Goal: Use online tool/utility: Use online tool/utility

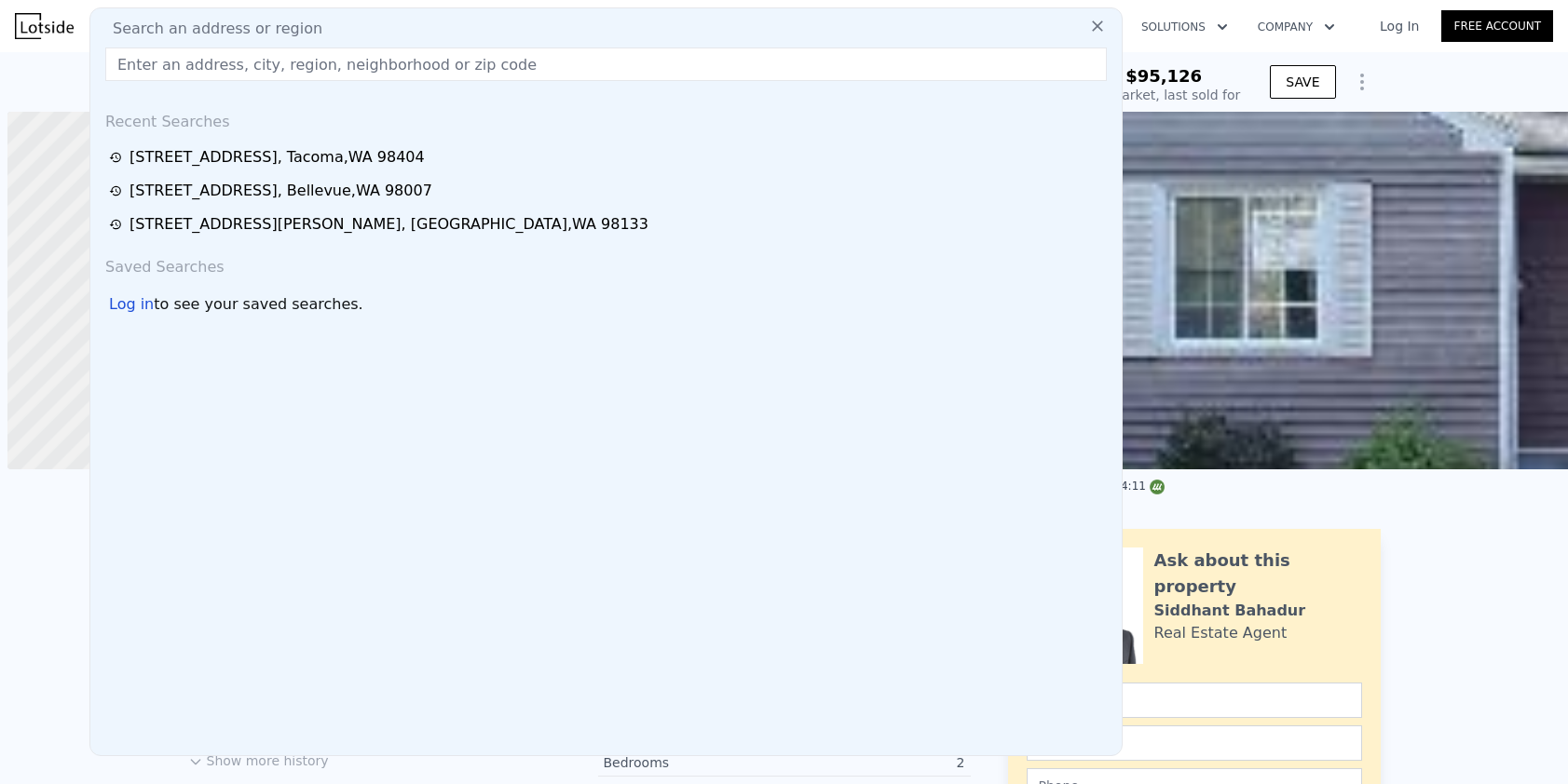
scroll to position [0, 7]
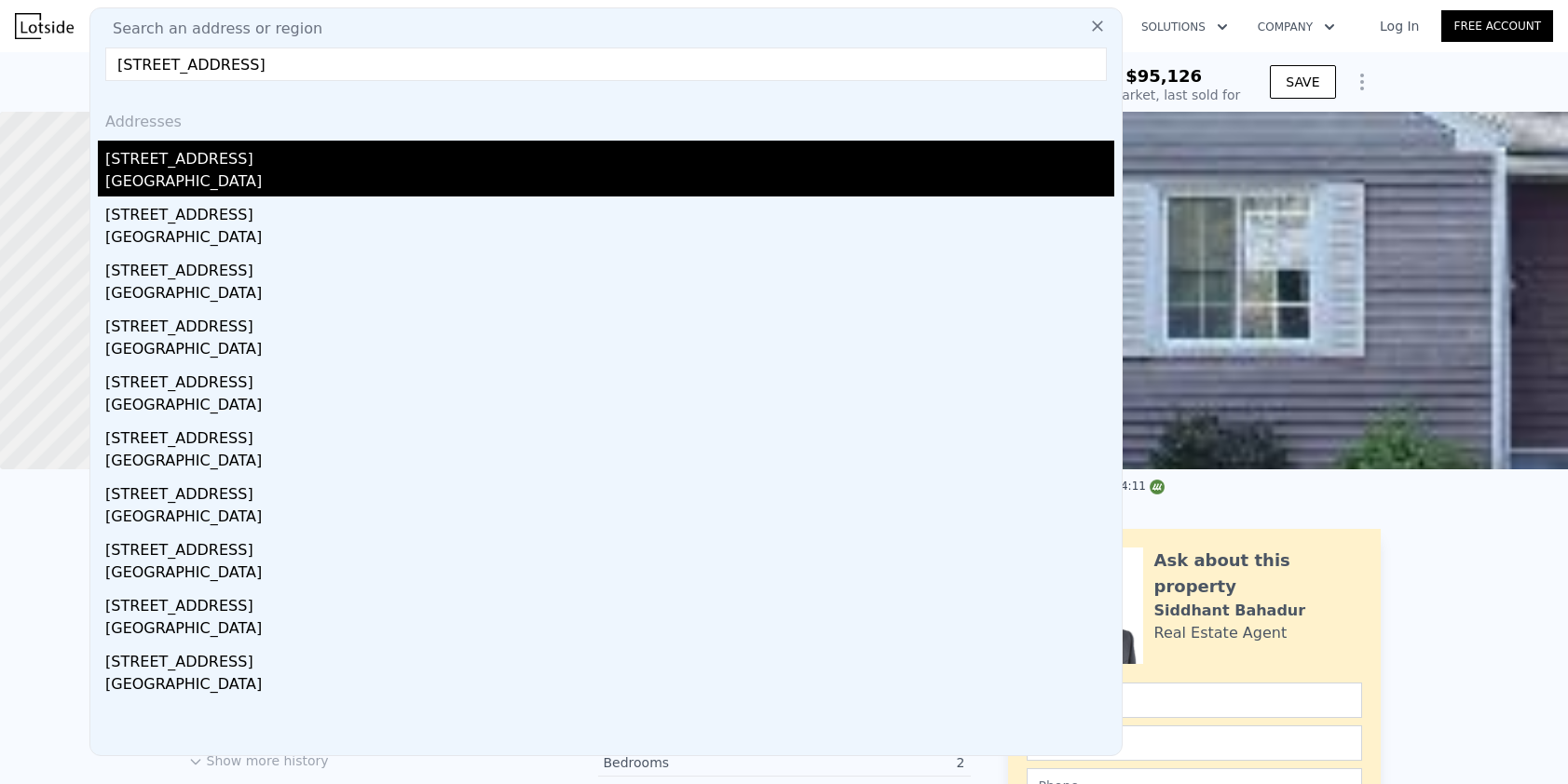
type input "[STREET_ADDRESS]"
click at [328, 141] on div "[STREET_ADDRESS]" at bounding box center [609, 156] width 1009 height 30
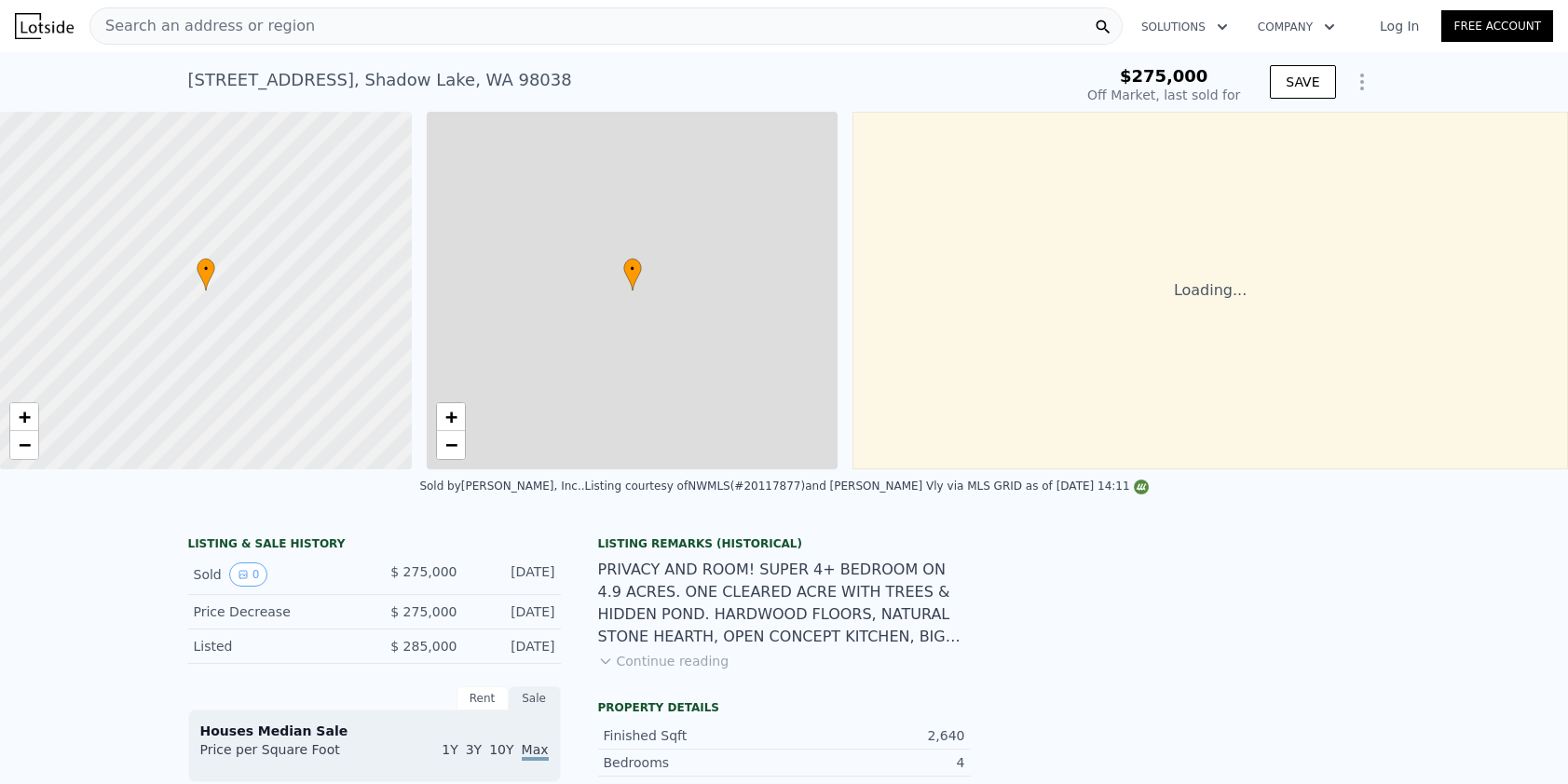
type input "-$ 302,276"
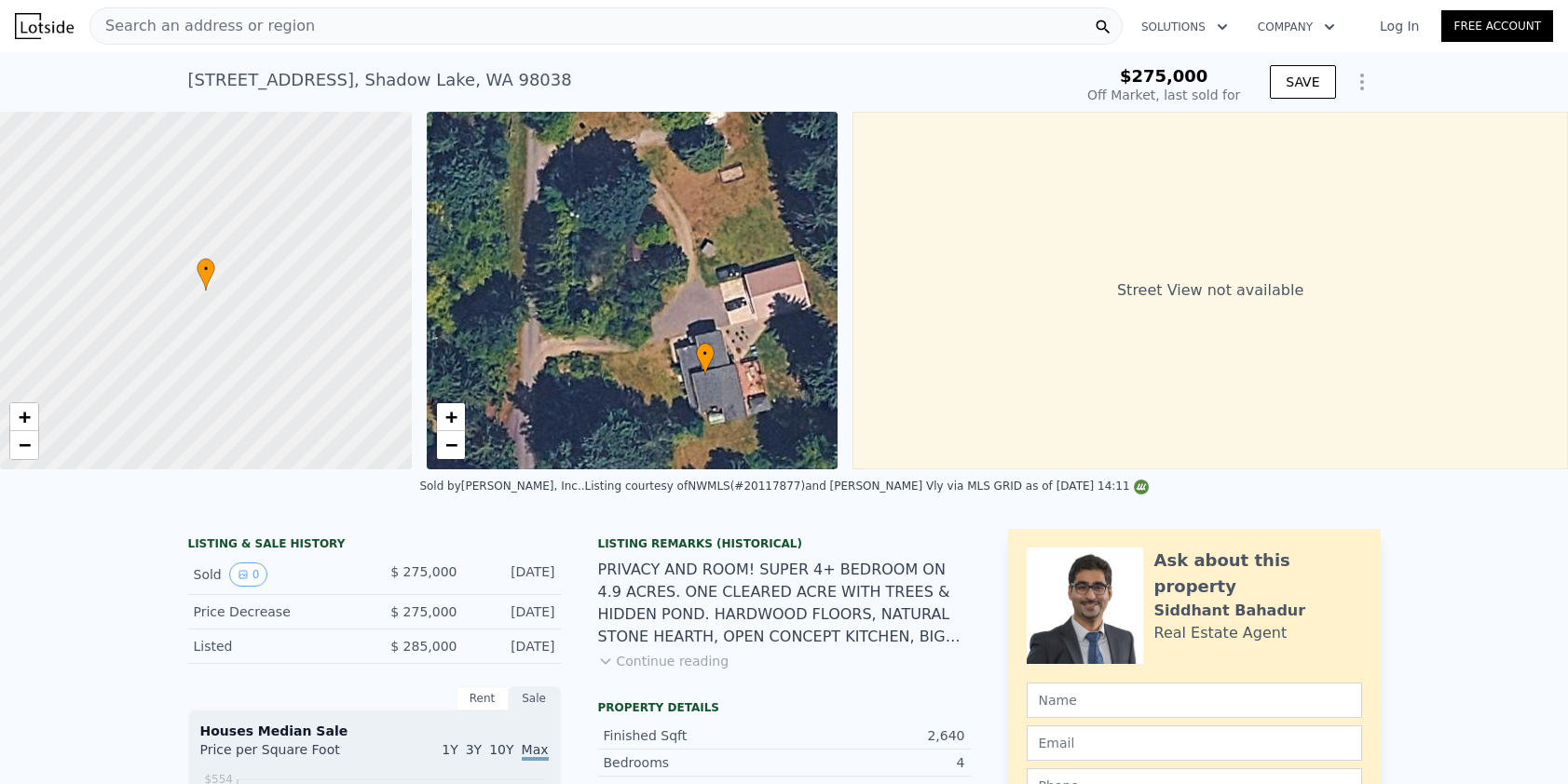
drag, startPoint x: 646, startPoint y: 309, endPoint x: 713, endPoint y: 402, distance: 114.6
click at [715, 402] on div "• + −" at bounding box center [632, 290] width 412 height 357
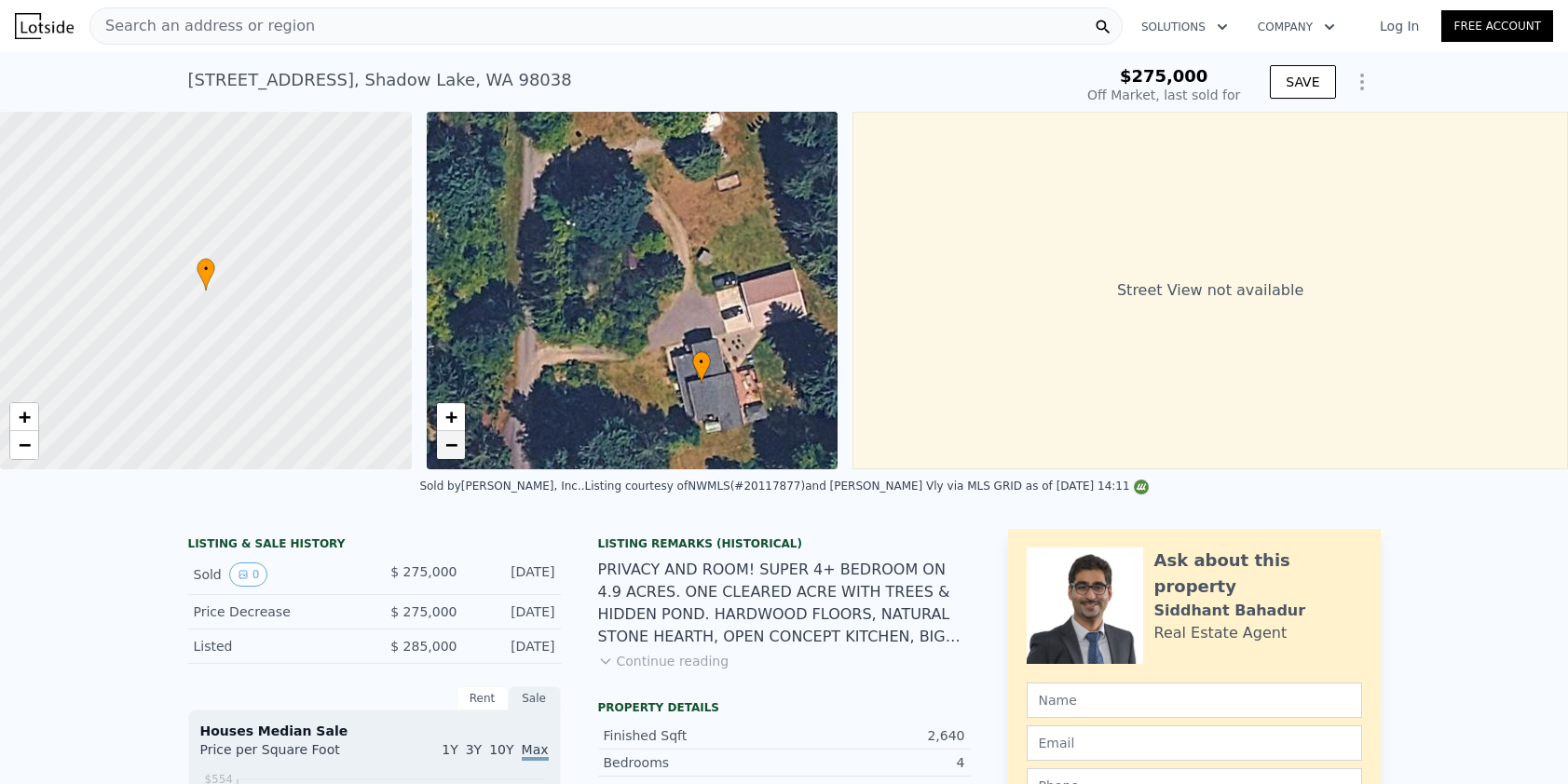
click at [456, 452] on span "−" at bounding box center [450, 444] width 12 height 23
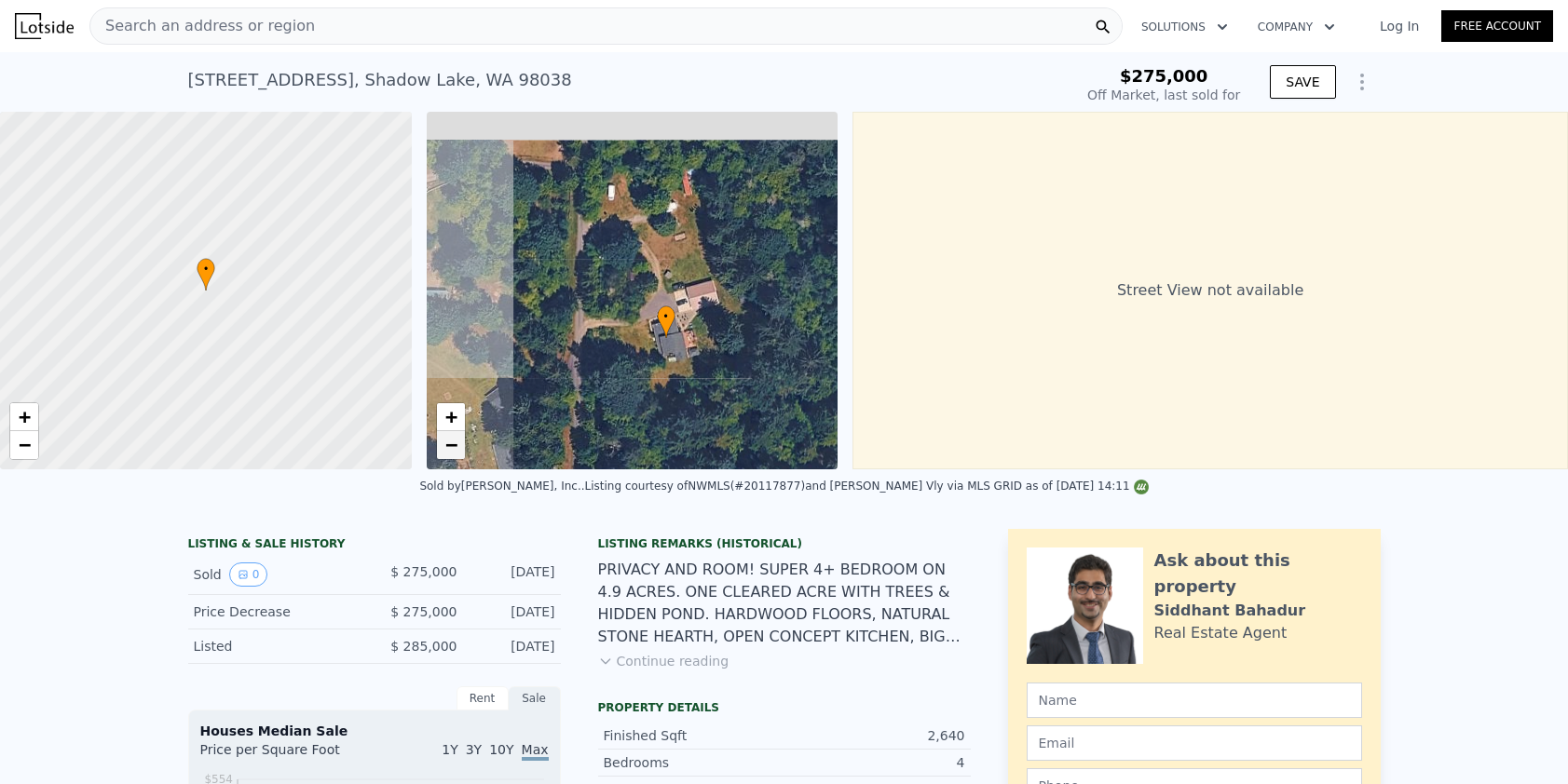
click at [456, 452] on span "−" at bounding box center [450, 444] width 12 height 23
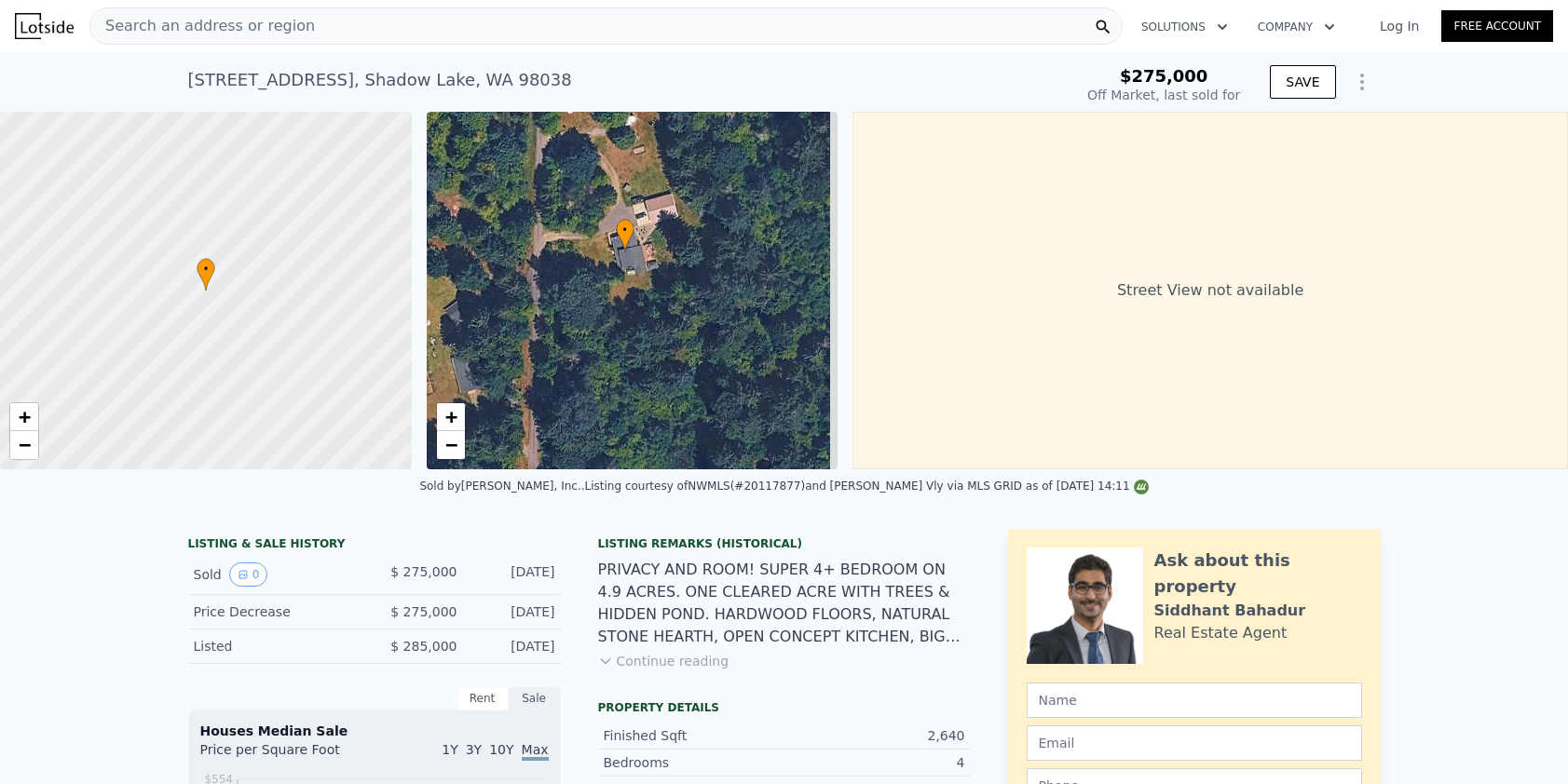
drag, startPoint x: 718, startPoint y: 368, endPoint x: 677, endPoint y: 281, distance: 96.2
click at [677, 281] on div "• + −" at bounding box center [632, 290] width 412 height 357
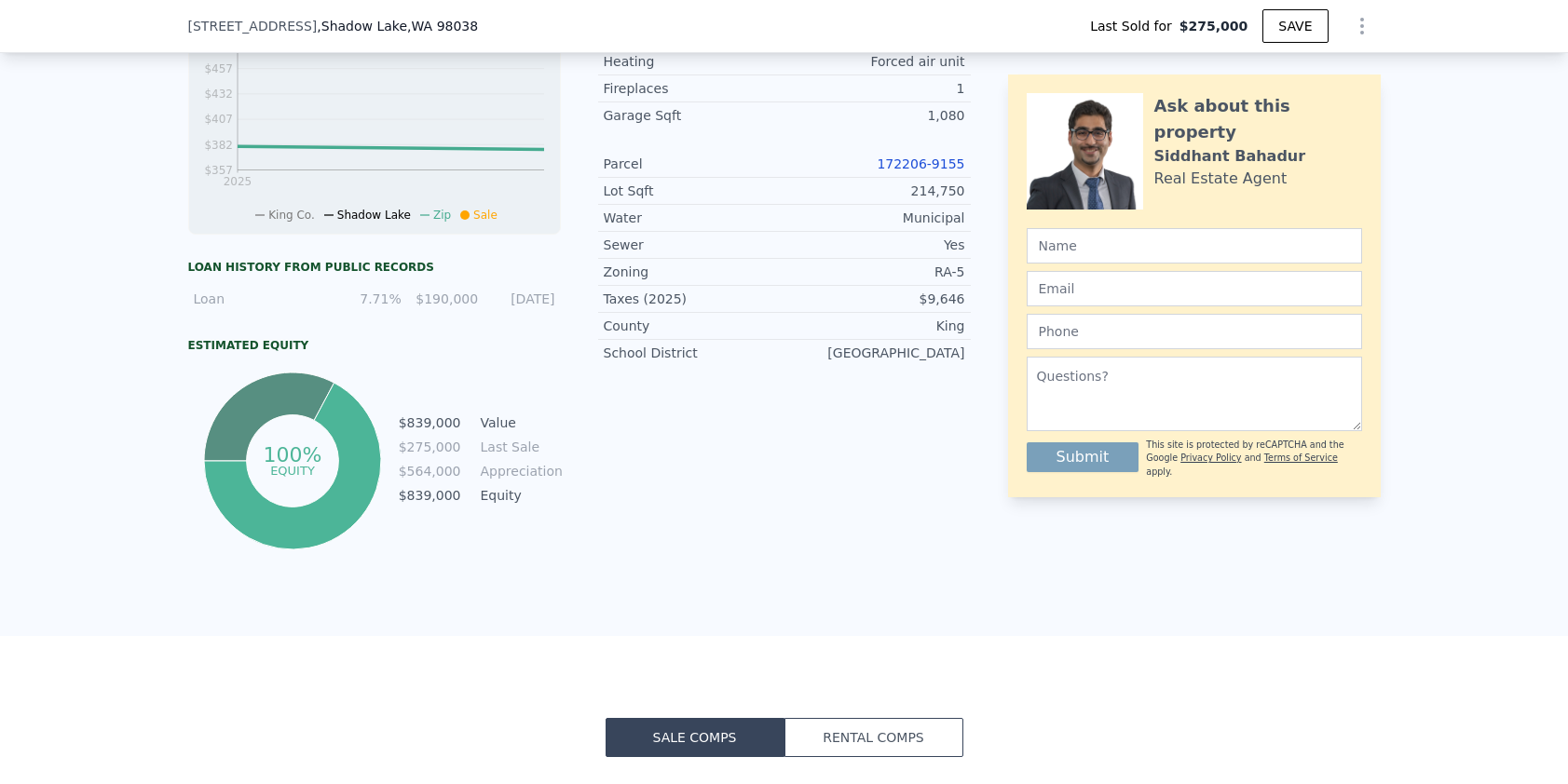
scroll to position [7, 0]
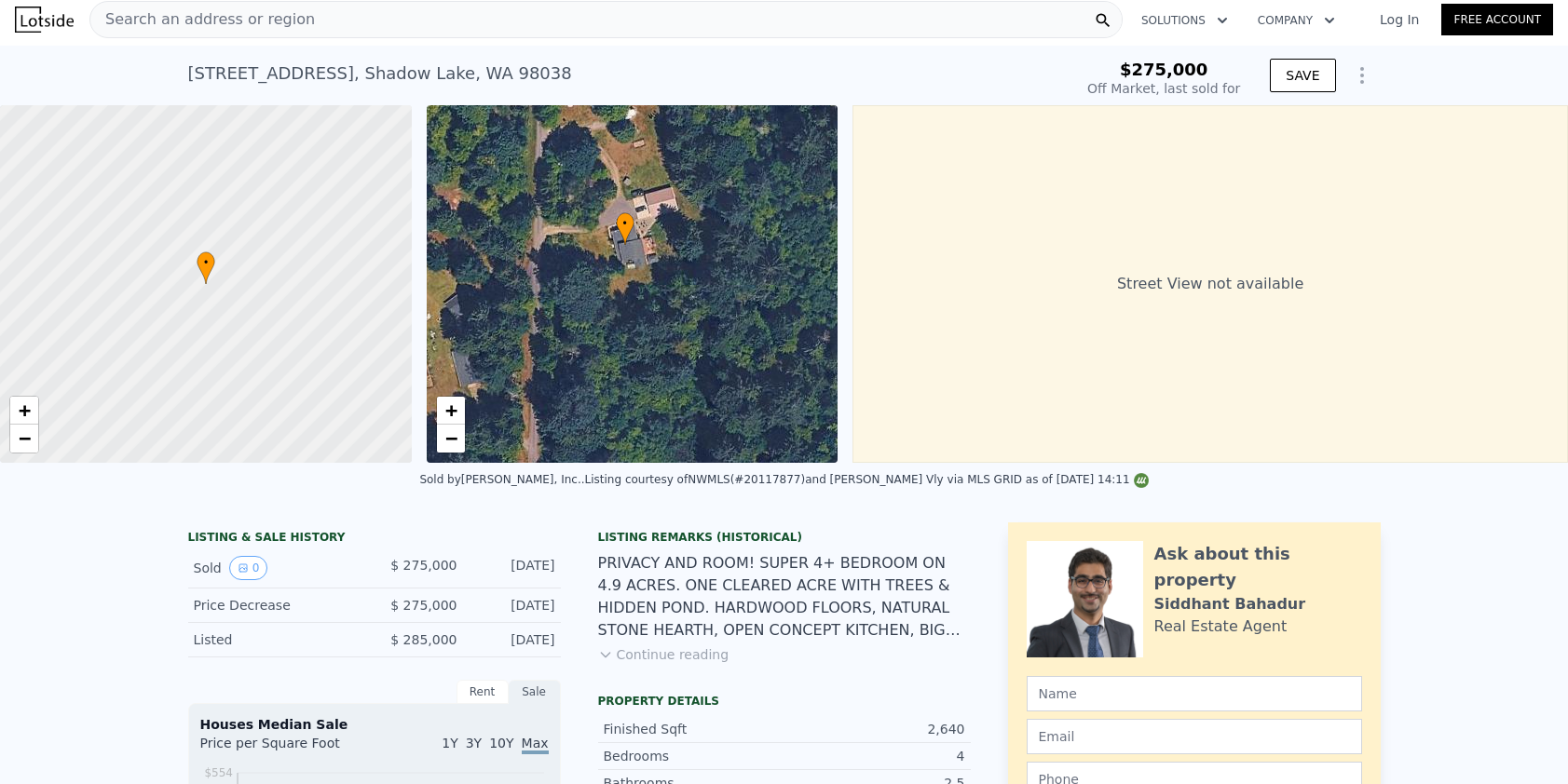
click at [331, 32] on div "Search an address or region" at bounding box center [606, 19] width 1033 height 37
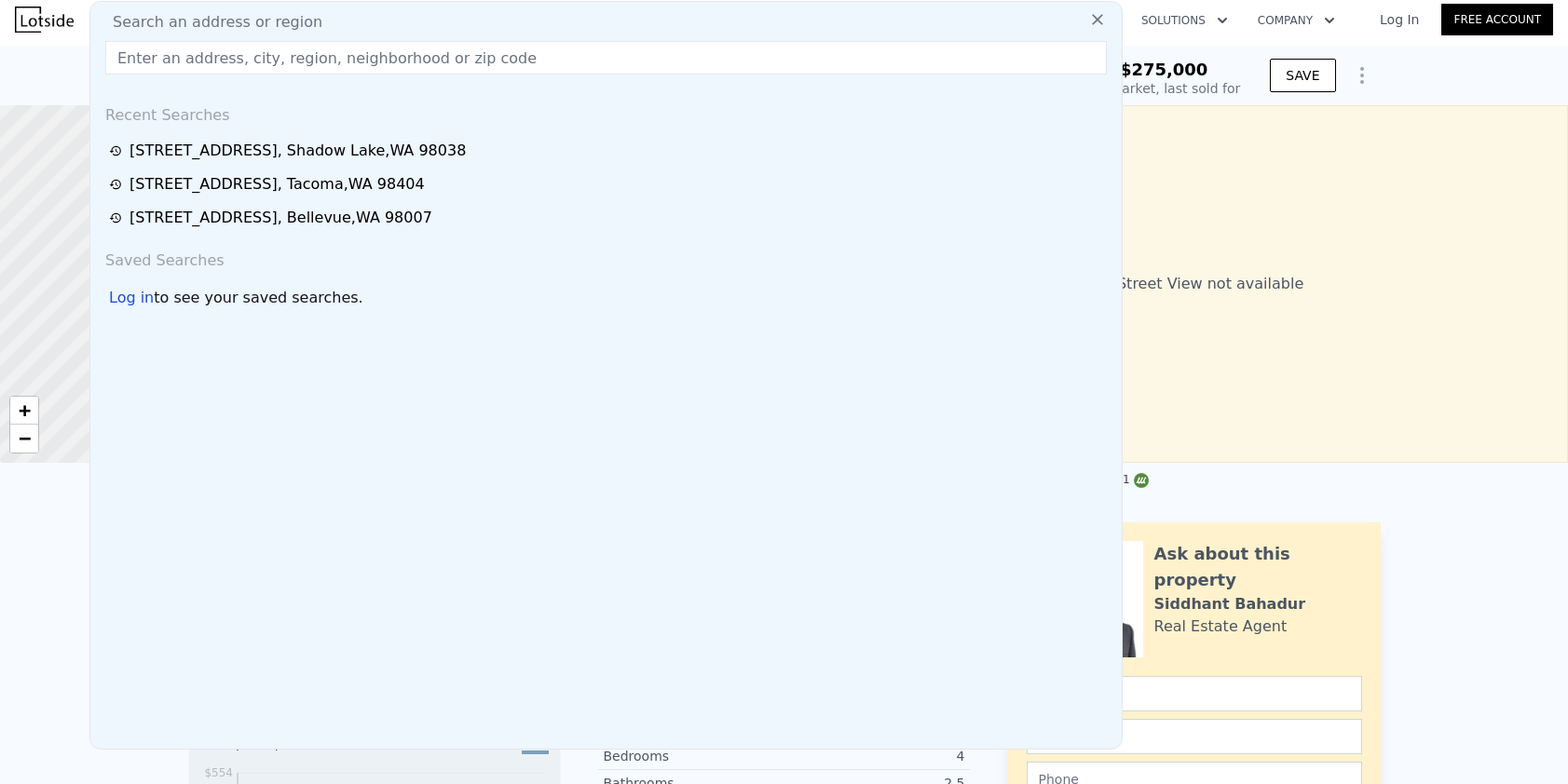
type input "$ 1,114,000"
type input "$ 729,886"
click at [249, 64] on input "text" at bounding box center [605, 58] width 1001 height 34
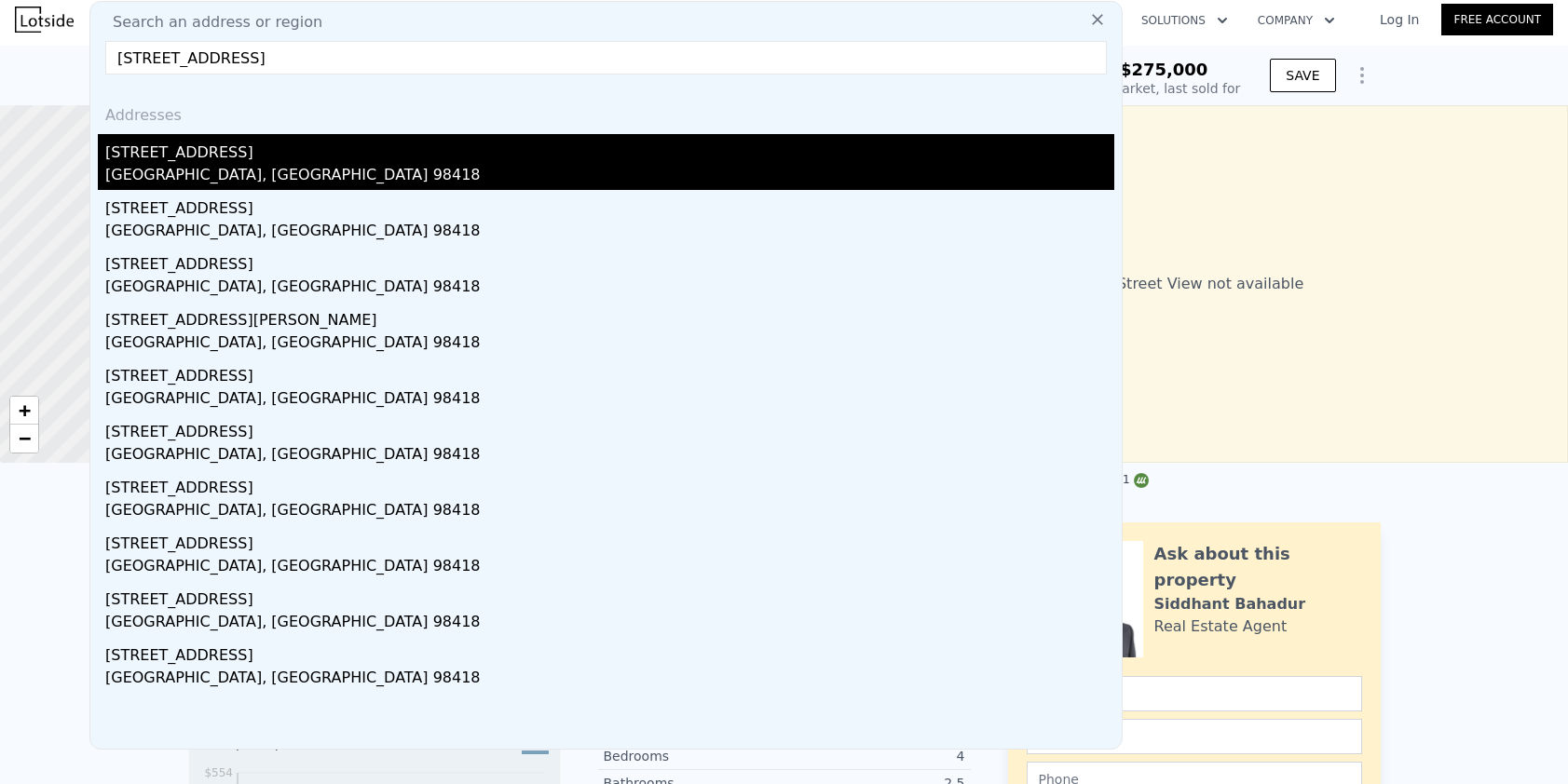
type input "[STREET_ADDRESS]"
click at [364, 179] on div "[GEOGRAPHIC_DATA], [GEOGRAPHIC_DATA] 98418" at bounding box center [609, 177] width 1009 height 26
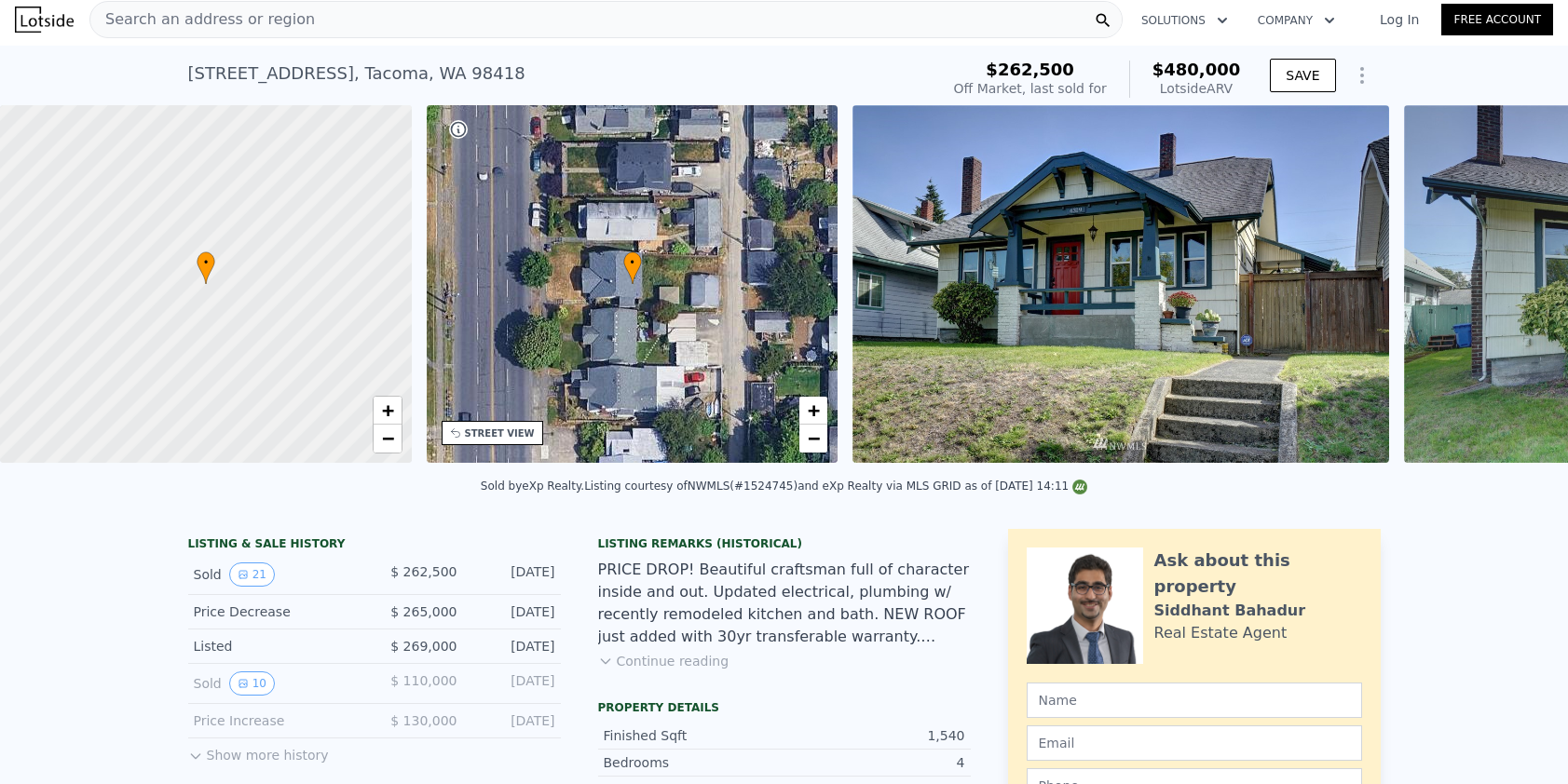
scroll to position [0, 434]
